Goal: Task Accomplishment & Management: Manage account settings

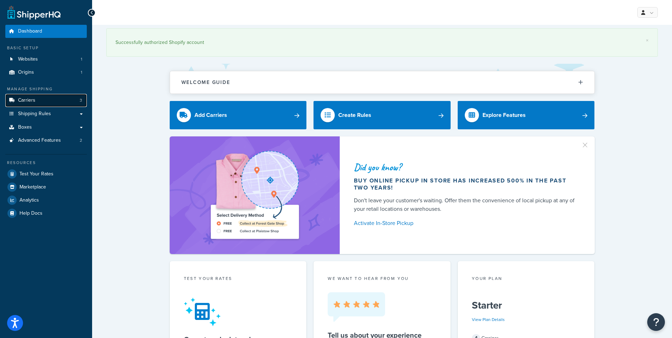
click at [23, 102] on span "Carriers" at bounding box center [26, 100] width 17 height 6
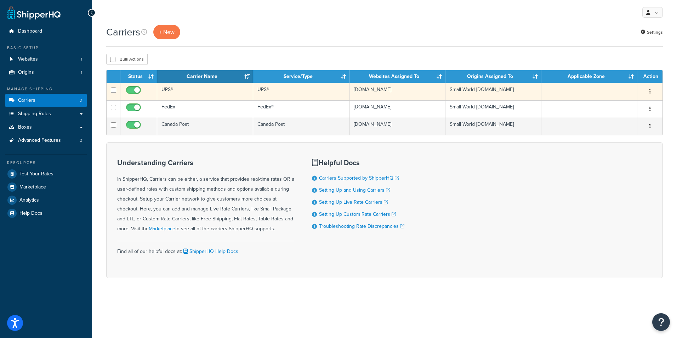
click at [653, 91] on button "button" at bounding box center [651, 91] width 10 height 11
click at [616, 105] on link "Edit" at bounding box center [621, 106] width 56 height 15
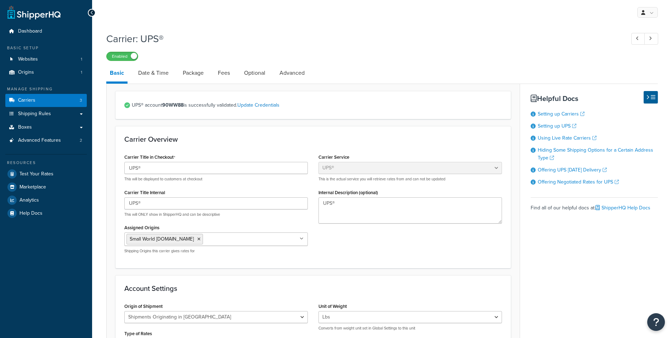
select select "ups"
select select "can"
click at [232, 73] on link "Fees" at bounding box center [223, 72] width 19 height 17
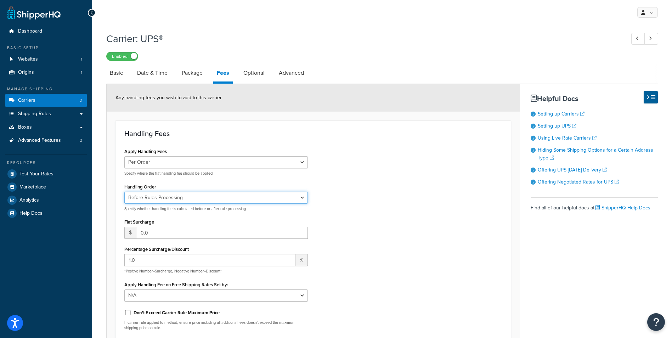
click at [300, 198] on select "Before Rules Processing After Rules Processing" at bounding box center [216, 198] width 184 height 12
select select "AFTER"
click at [124, 192] on select "Before Rules Processing After Rules Processing" at bounding box center [216, 198] width 184 height 12
click at [147, 263] on input "1.0" at bounding box center [209, 260] width 171 height 12
type input "1"
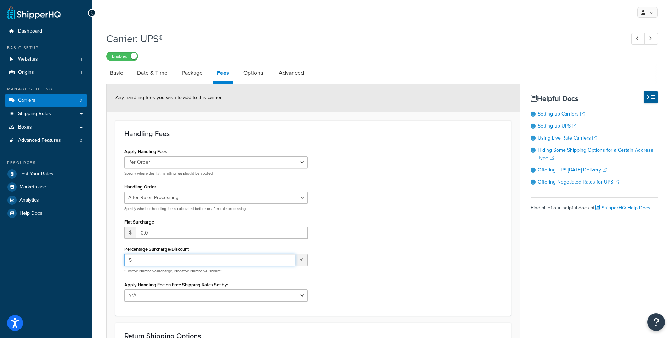
type input "5"
click at [428, 235] on div "Apply Handling Fees Per Order Per Item Per Package Specify where the flat handl…" at bounding box center [313, 226] width 388 height 160
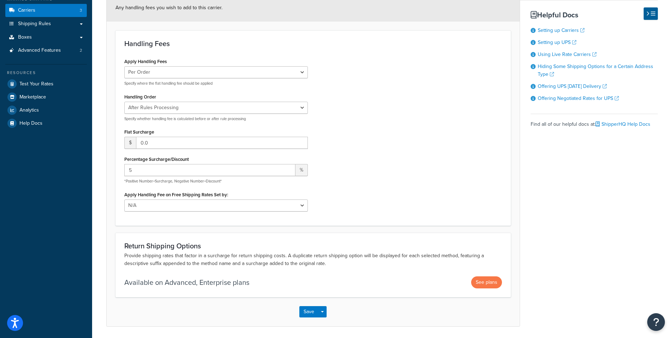
scroll to position [115, 0]
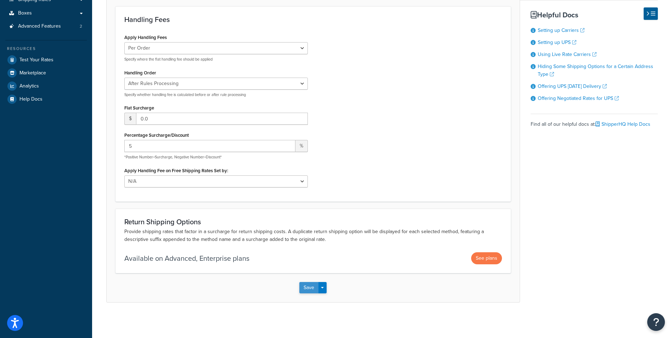
click at [307, 289] on button "Save" at bounding box center [308, 287] width 19 height 11
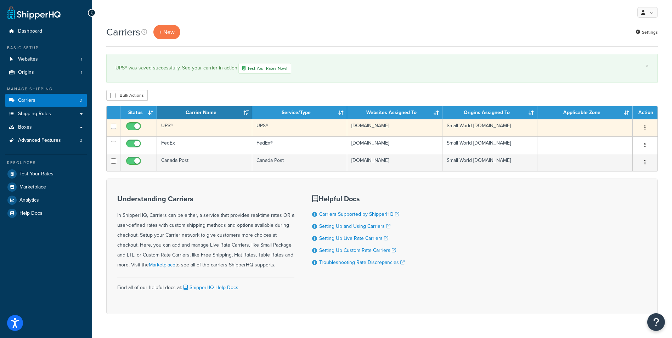
click at [648, 126] on button "button" at bounding box center [645, 127] width 10 height 11
click at [608, 142] on link "Edit" at bounding box center [617, 142] width 56 height 15
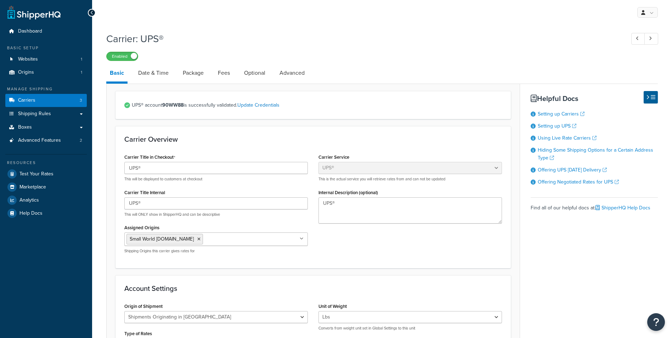
select select "ups"
select select "can"
click at [227, 68] on link "Fees" at bounding box center [223, 72] width 19 height 17
select select "AFTER"
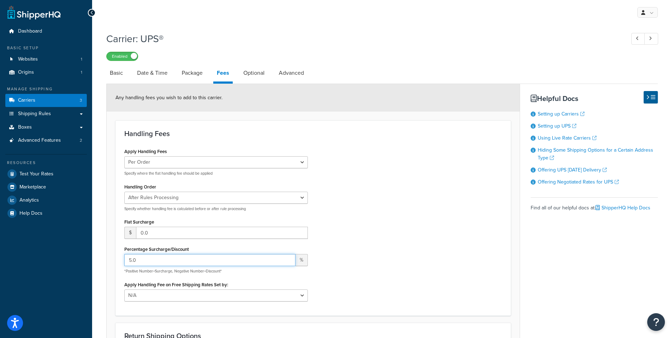
click at [166, 257] on input "5.0" at bounding box center [209, 260] width 171 height 12
type input "5"
type input "1"
click at [399, 218] on div "Apply Handling Fees Per Order Per Item Per Package Specify where the flat handl…" at bounding box center [313, 226] width 388 height 160
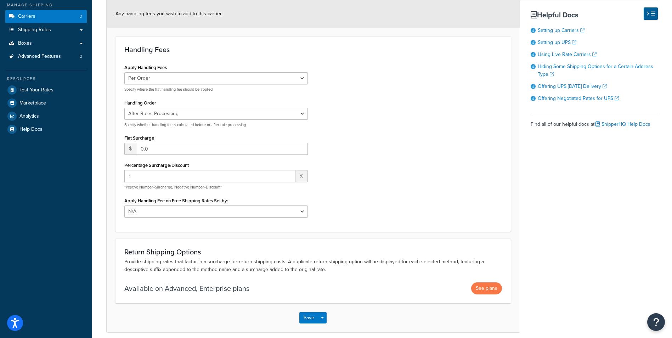
scroll to position [95, 0]
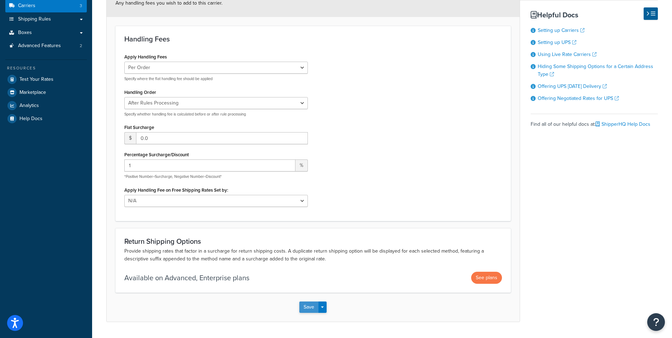
click at [313, 304] on button "Save" at bounding box center [308, 307] width 19 height 11
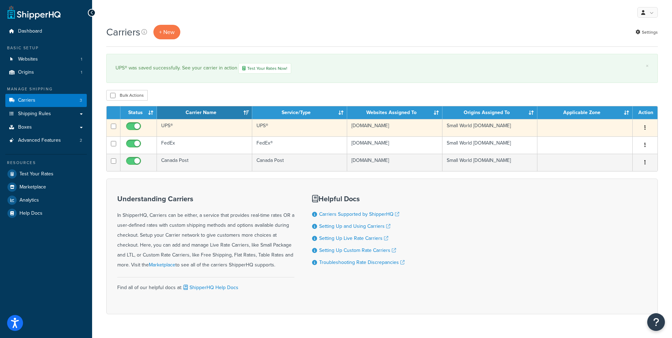
click at [647, 128] on button "button" at bounding box center [645, 127] width 10 height 11
click at [605, 141] on link "Edit" at bounding box center [617, 142] width 56 height 15
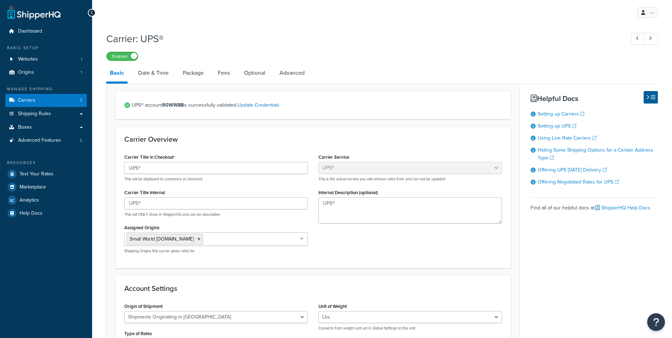
select select "ups"
select select "can"
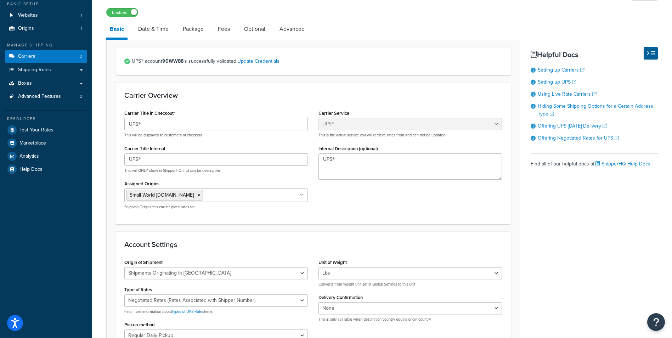
scroll to position [47, 0]
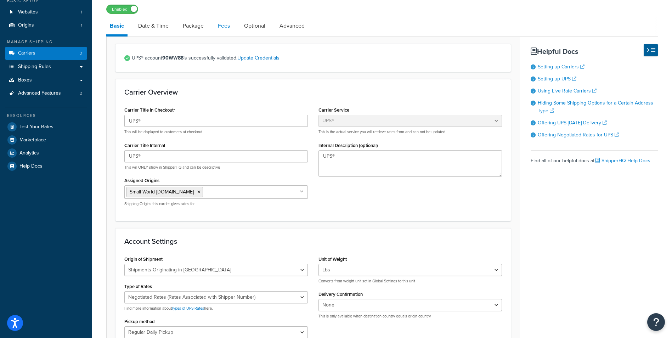
click at [225, 26] on link "Fees" at bounding box center [223, 25] width 19 height 17
select select "AFTER"
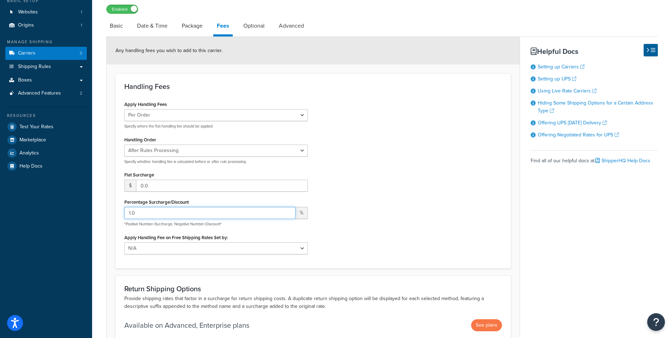
drag, startPoint x: 150, startPoint y: 214, endPoint x: 105, endPoint y: 213, distance: 45.0
click at [105, 213] on div "Carrier: UPS® Enabled Basic Date & Time Package Fees Optional Advanced Any hand…" at bounding box center [382, 184] width 580 height 406
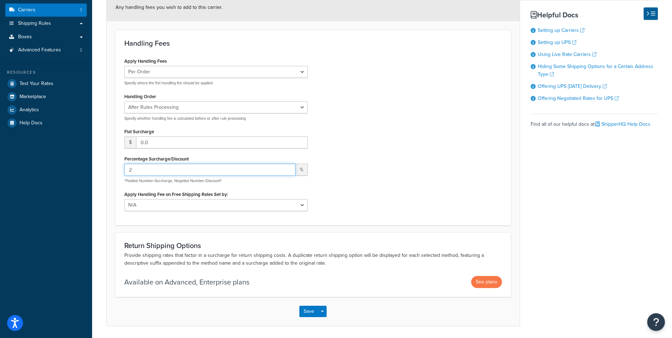
scroll to position [115, 0]
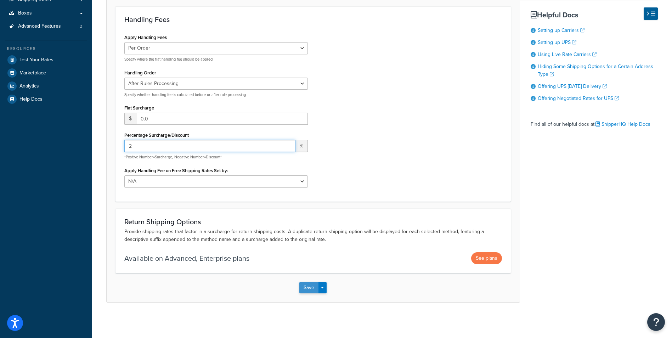
type input "2"
click at [307, 291] on button "Save" at bounding box center [308, 287] width 19 height 11
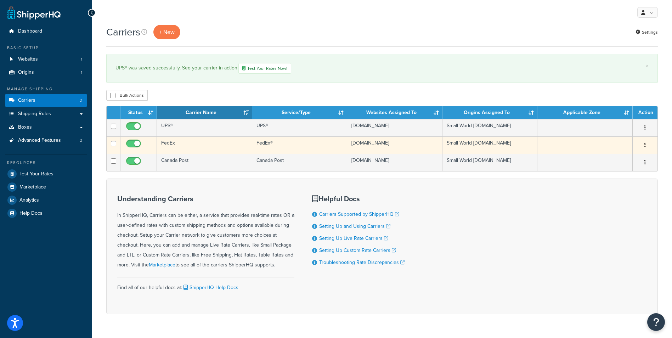
click at [649, 146] on button "button" at bounding box center [645, 145] width 10 height 11
click at [610, 157] on link "Edit" at bounding box center [617, 160] width 56 height 15
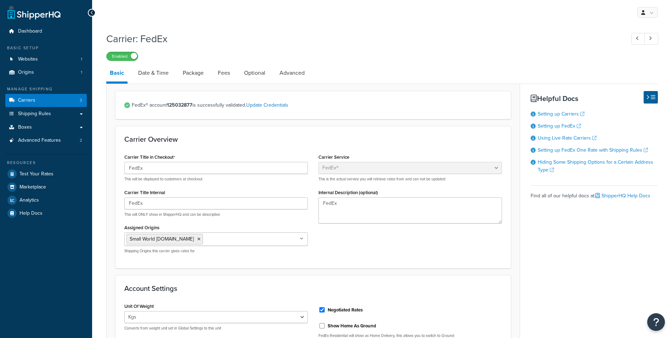
select select "fedEx"
select select "kg"
select select "CM"
select select "REGULAR_PICKUP"
select select "YOUR_PACKAGING"
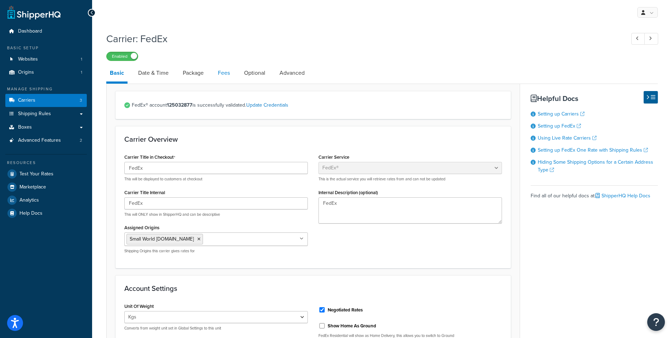
click at [226, 80] on link "Fees" at bounding box center [223, 72] width 19 height 17
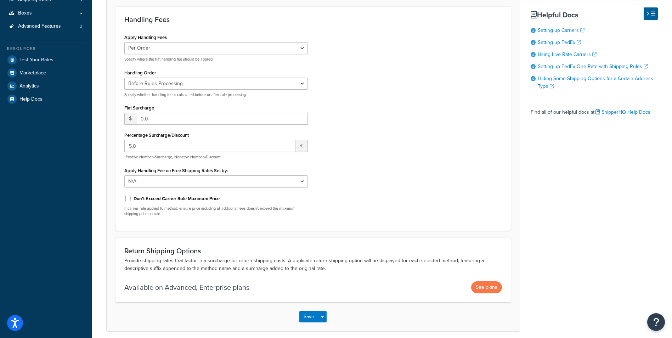
scroll to position [118, 0]
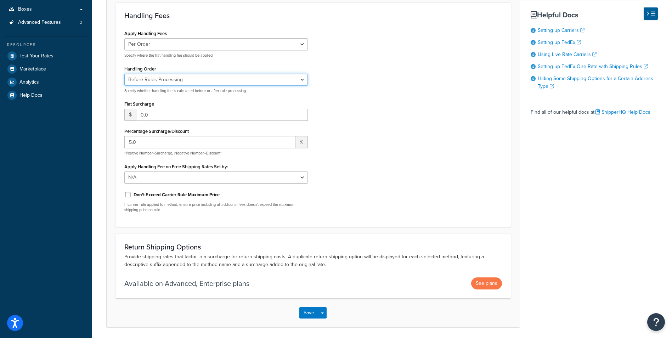
click at [173, 82] on select "Before Rules Processing After Rules Processing" at bounding box center [216, 80] width 184 height 12
select select "AFTER"
click at [124, 77] on select "Before Rules Processing After Rules Processing" at bounding box center [216, 80] width 184 height 12
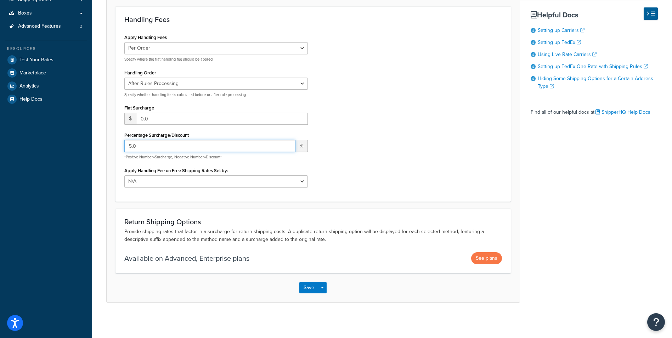
drag, startPoint x: 157, startPoint y: 146, endPoint x: 91, endPoint y: 145, distance: 65.2
click at [91, 145] on div "Dashboard Basic Setup Websites 1 Origins 1 Manage Shipping Carriers 3 Shipping …" at bounding box center [336, 112] width 672 height 452
type input "2"
click at [309, 287] on button "Save" at bounding box center [308, 287] width 19 height 11
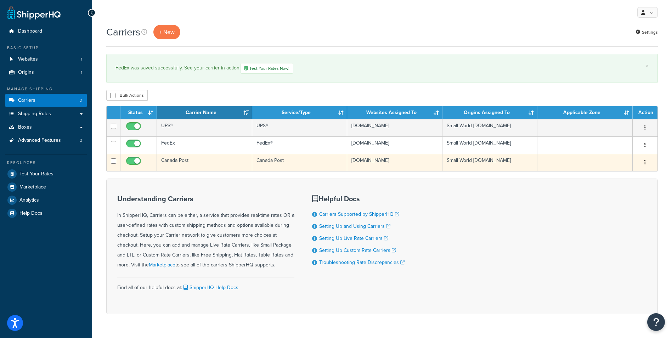
click at [646, 162] on button "button" at bounding box center [645, 162] width 10 height 11
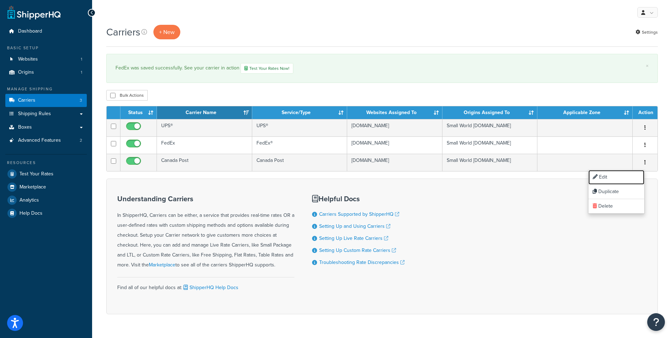
click at [604, 173] on link "Edit" at bounding box center [617, 177] width 56 height 15
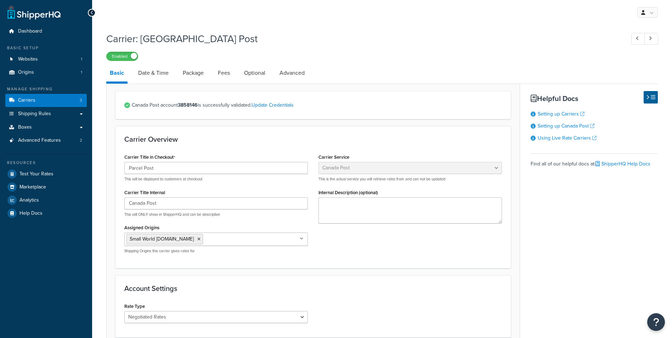
select select "canadaPost"
select select "NEGOTIATED"
click at [226, 76] on link "Fees" at bounding box center [223, 72] width 19 height 17
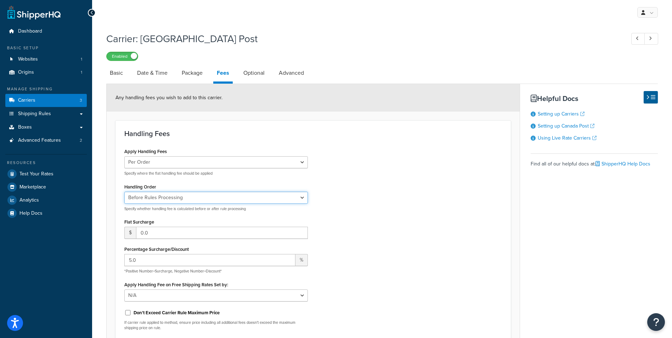
click at [188, 201] on select "Before Rules Processing After Rules Processing" at bounding box center [216, 198] width 184 height 12
select select "AFTER"
click at [124, 192] on select "Before Rules Processing After Rules Processing" at bounding box center [216, 198] width 184 height 12
click at [418, 173] on div "Apply Handling Fees Per Order Per Item Per Package Specify where the flat handl…" at bounding box center [313, 226] width 388 height 160
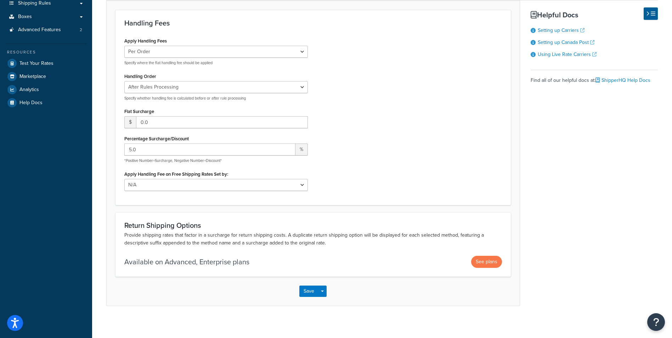
scroll to position [115, 0]
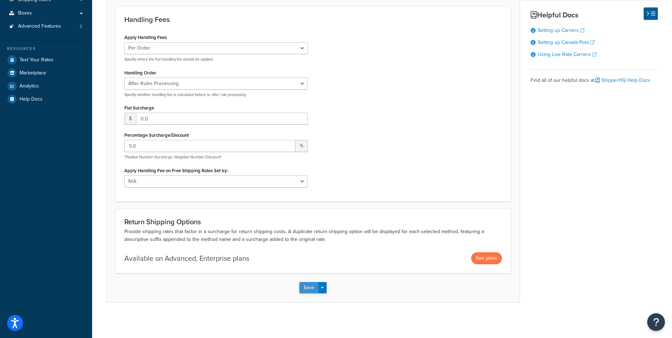
click at [308, 286] on button "Save" at bounding box center [308, 287] width 19 height 11
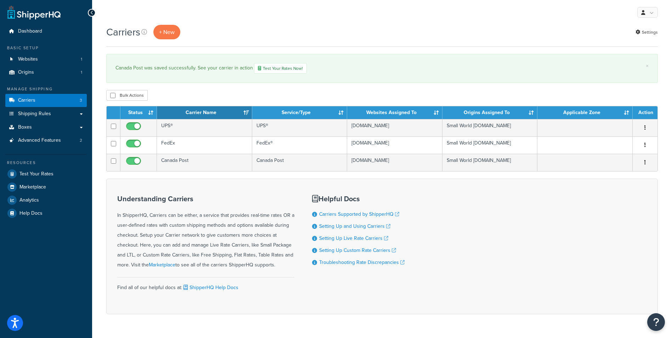
click at [385, 62] on div "× Canada Post was saved successfully. See your carrier in action Test Your Rate…" at bounding box center [382, 68] width 552 height 29
